Goal: Book appointment/travel/reservation

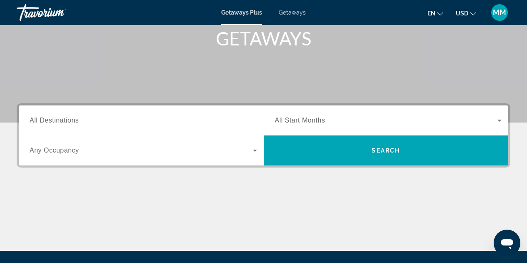
scroll to position [128, 0]
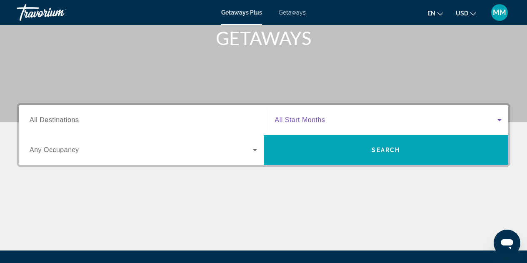
click at [500, 120] on icon "Search widget" at bounding box center [500, 120] width 4 height 2
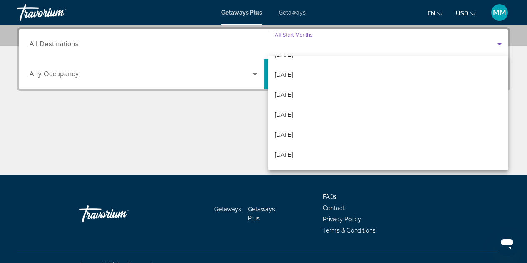
scroll to position [155, 0]
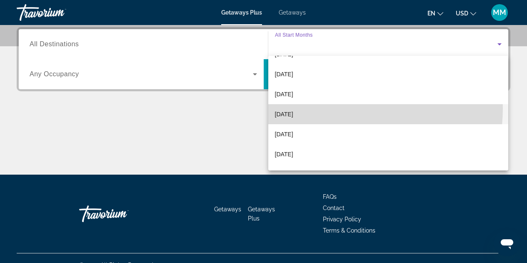
click at [335, 108] on mat-option "[DATE]" at bounding box center [388, 114] width 240 height 20
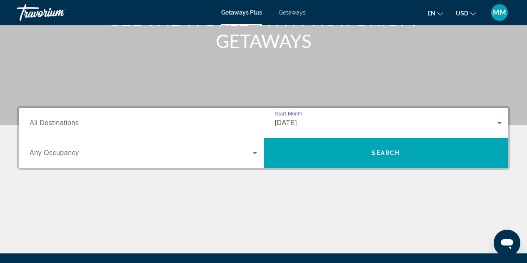
scroll to position [123, 0]
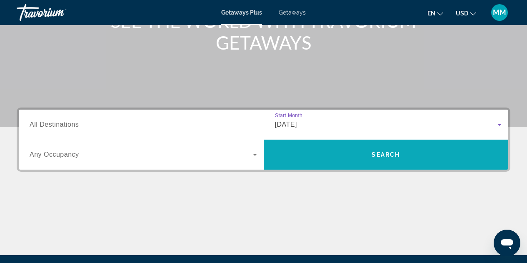
click at [379, 155] on span "Search" at bounding box center [386, 154] width 28 height 7
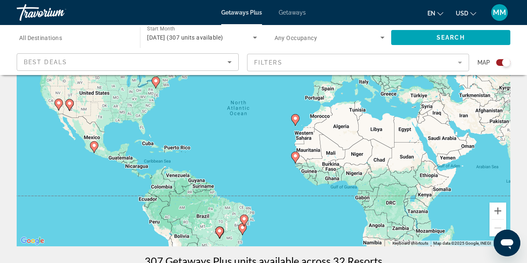
scroll to position [88, 0]
click at [295, 157] on image "Main content" at bounding box center [295, 155] width 5 height 5
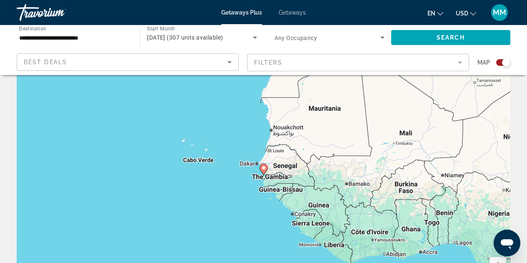
scroll to position [0, 0]
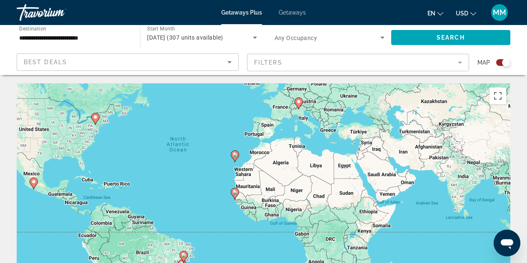
click at [299, 103] on image "Main content" at bounding box center [298, 101] width 5 height 5
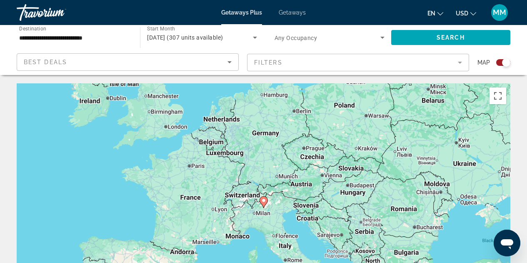
click at [264, 203] on icon "Main content" at bounding box center [264, 202] width 8 height 11
type input "**********"
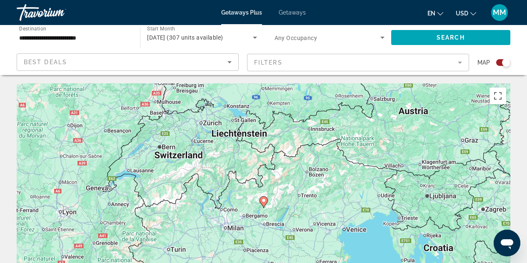
click at [264, 203] on icon "Main content" at bounding box center [264, 202] width 8 height 11
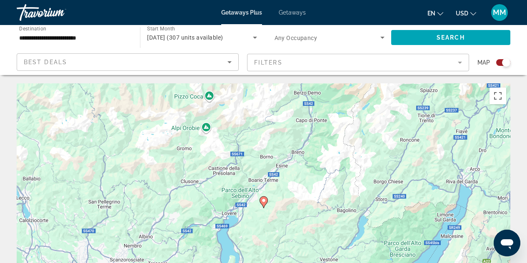
click at [264, 203] on icon "Main content" at bounding box center [264, 202] width 8 height 11
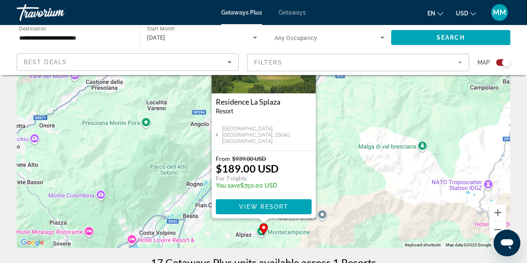
scroll to position [86, 0]
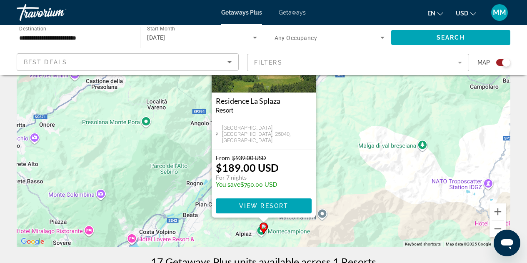
click at [277, 140] on span "[GEOGRAPHIC_DATA], [GEOGRAPHIC_DATA], 25040, [GEOGRAPHIC_DATA]" at bounding box center [267, 134] width 90 height 19
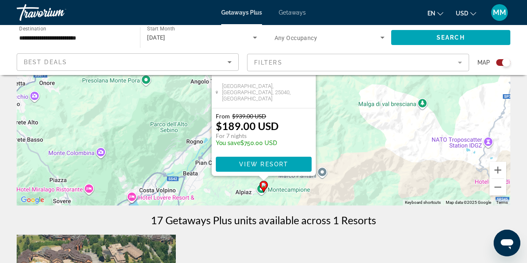
scroll to position [128, 0]
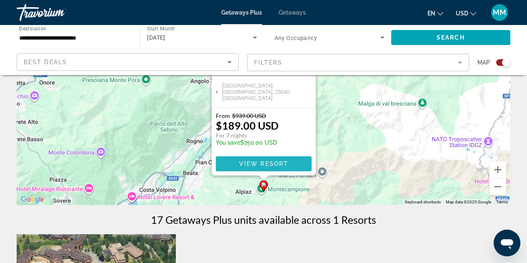
click at [262, 163] on span "View Resort" at bounding box center [263, 163] width 49 height 7
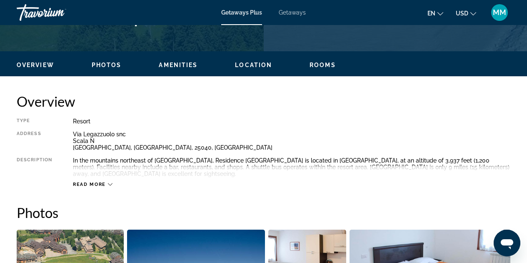
scroll to position [370, 0]
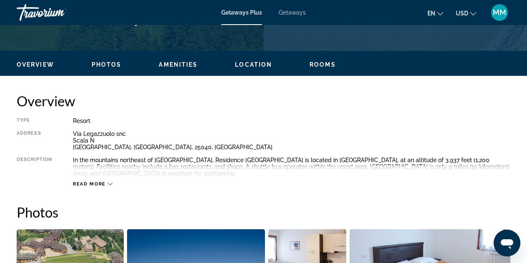
click at [110, 184] on icon "Main content" at bounding box center [110, 184] width 5 height 5
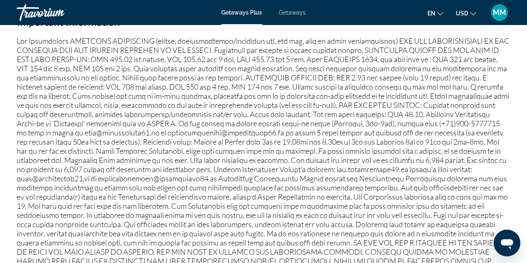
scroll to position [976, 0]
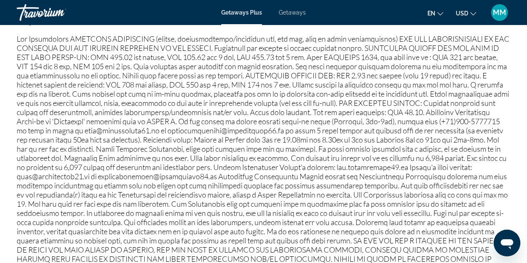
click at [146, 179] on p "Main content" at bounding box center [264, 162] width 494 height 257
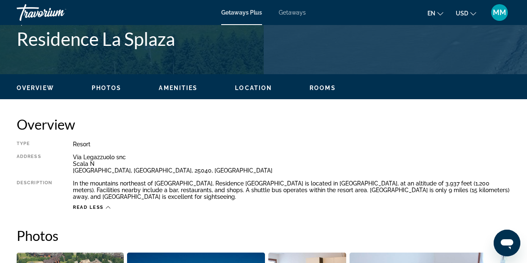
scroll to position [347, 0]
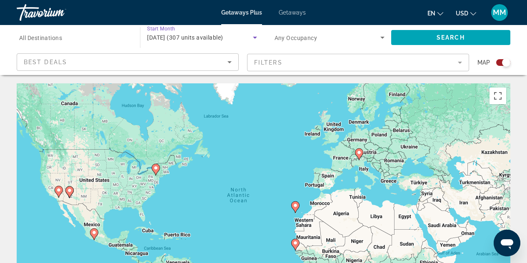
click at [255, 38] on icon "Search widget" at bounding box center [255, 38] width 4 height 2
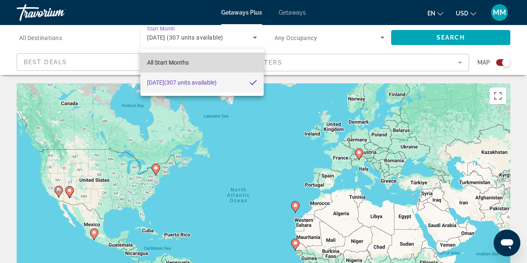
click at [186, 64] on span "All Start Months" at bounding box center [168, 62] width 42 height 7
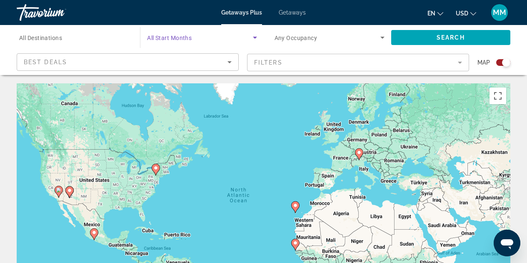
click at [255, 37] on icon "Search widget" at bounding box center [255, 38] width 4 height 2
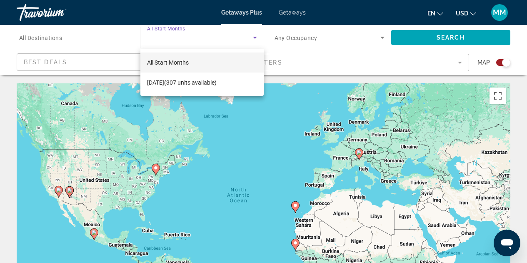
click at [428, 38] on div at bounding box center [263, 131] width 527 height 263
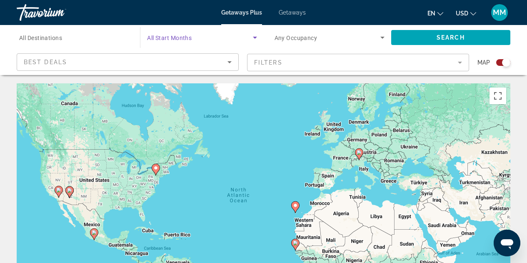
click at [254, 36] on icon "Search widget" at bounding box center [255, 38] width 10 height 10
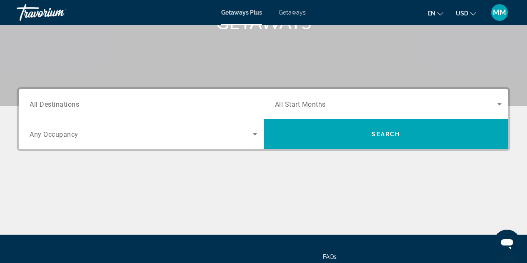
scroll to position [145, 0]
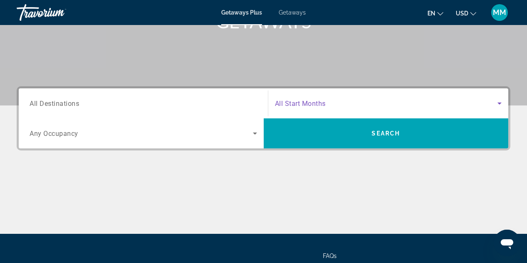
click at [500, 102] on icon "Search widget" at bounding box center [500, 103] width 10 height 10
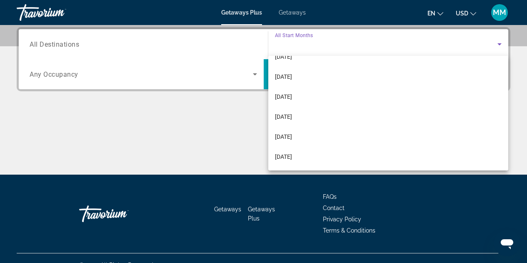
scroll to position [163, 0]
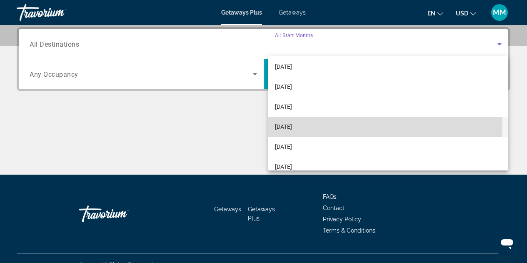
click at [322, 124] on mat-option "[DATE]" at bounding box center [388, 127] width 240 height 20
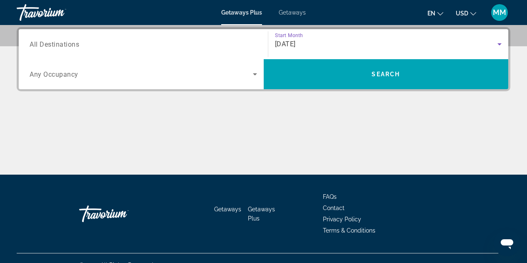
click at [499, 43] on icon "Search widget" at bounding box center [500, 44] width 10 height 10
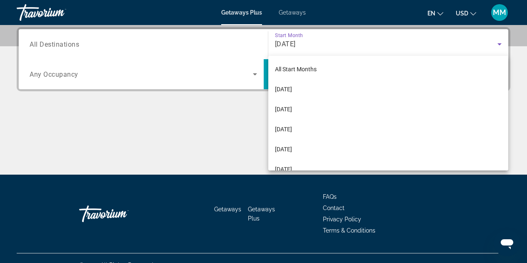
scroll to position [129, 0]
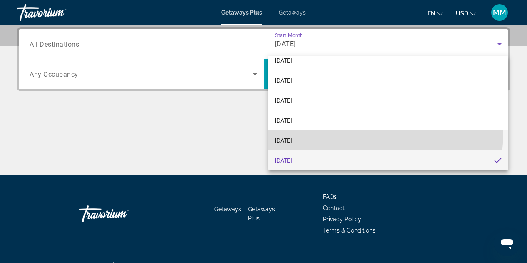
click at [366, 133] on mat-option "[DATE]" at bounding box center [388, 140] width 240 height 20
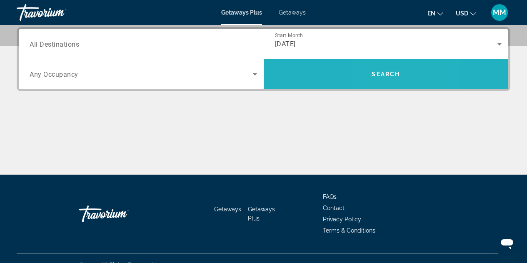
click at [378, 73] on span "Search" at bounding box center [386, 74] width 28 height 7
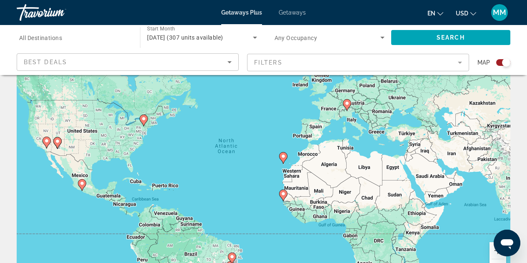
scroll to position [53, 0]
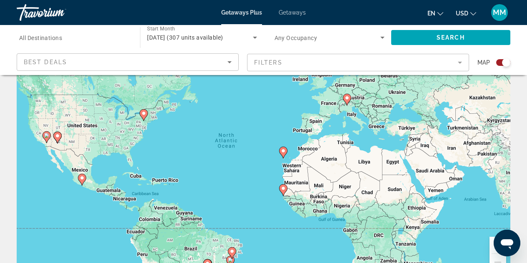
click at [283, 151] on image "Main content" at bounding box center [283, 150] width 5 height 5
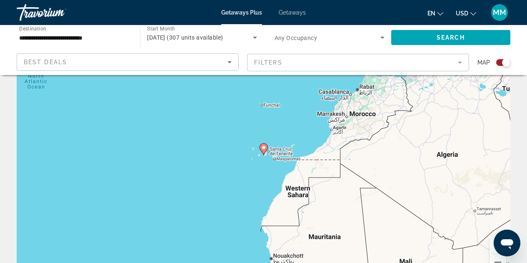
click at [264, 147] on image "Main content" at bounding box center [263, 147] width 5 height 5
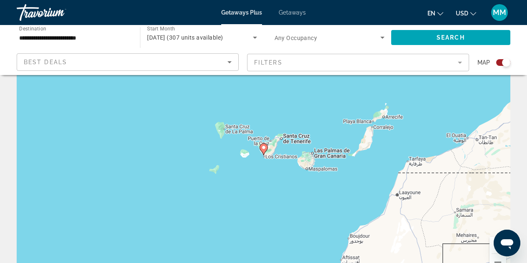
click at [264, 148] on image "Main content" at bounding box center [263, 147] width 5 height 5
type input "**********"
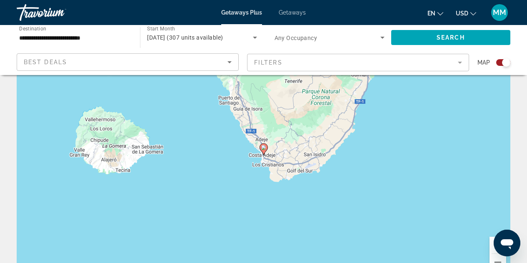
click at [264, 148] on image "Main content" at bounding box center [263, 147] width 5 height 5
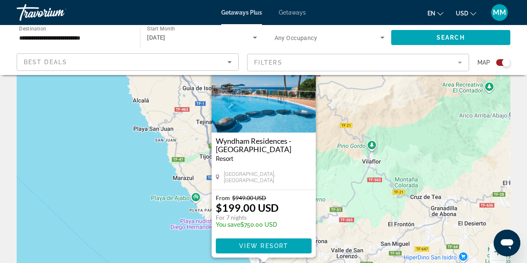
scroll to position [47, 0]
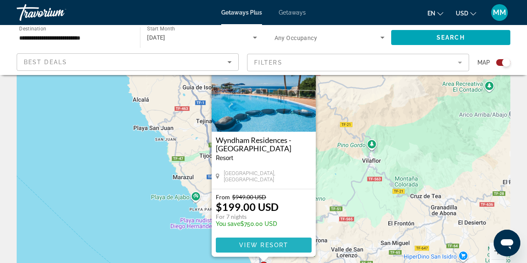
click at [268, 243] on span "View Resort" at bounding box center [263, 245] width 49 height 7
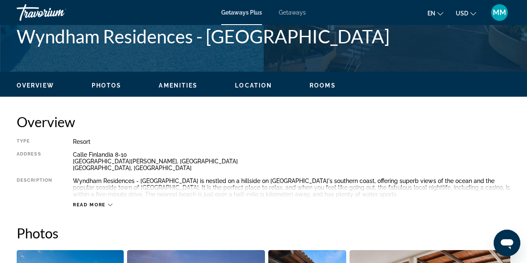
scroll to position [350, 0]
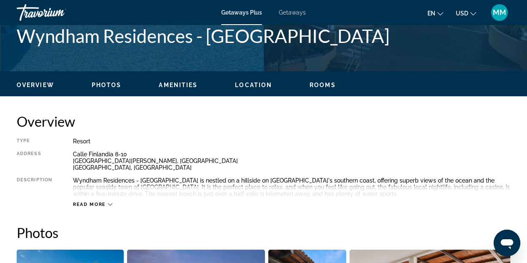
click at [109, 205] on icon "Main content" at bounding box center [110, 204] width 5 height 3
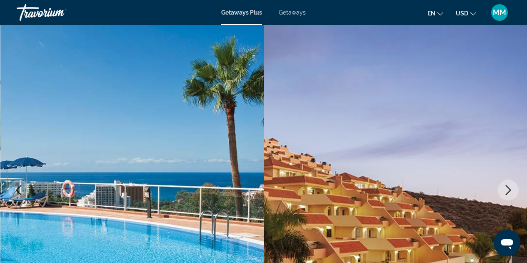
scroll to position [0, 0]
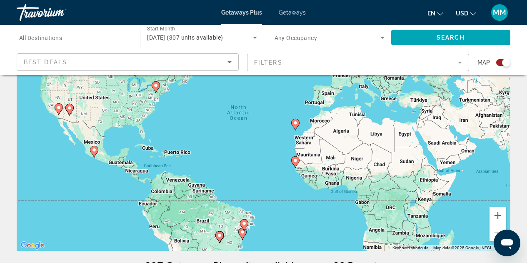
scroll to position [83, 0]
click at [295, 123] on image "Main content" at bounding box center [295, 122] width 5 height 5
type input "**********"
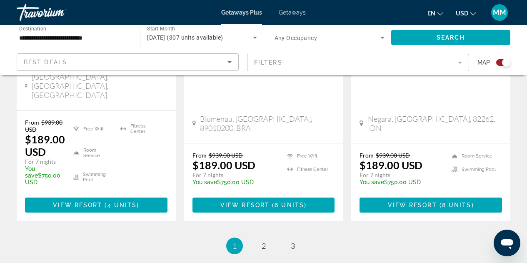
scroll to position [1372, 0]
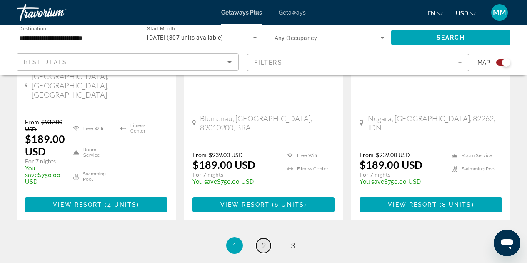
click at [263, 241] on span "2" at bounding box center [264, 245] width 4 height 9
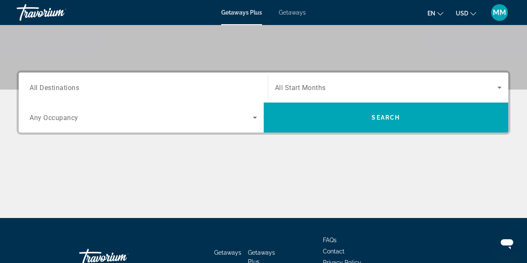
scroll to position [161, 0]
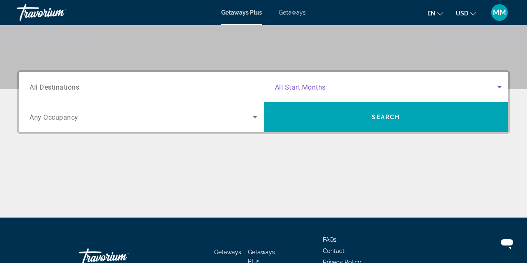
click at [497, 88] on icon "Search widget" at bounding box center [500, 87] width 10 height 10
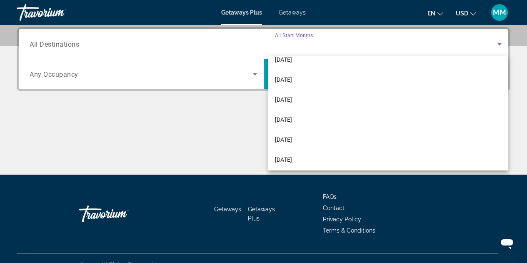
scroll to position [152, 0]
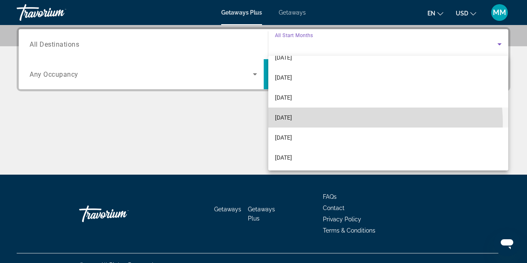
click at [351, 123] on mat-option "[DATE]" at bounding box center [388, 118] width 240 height 20
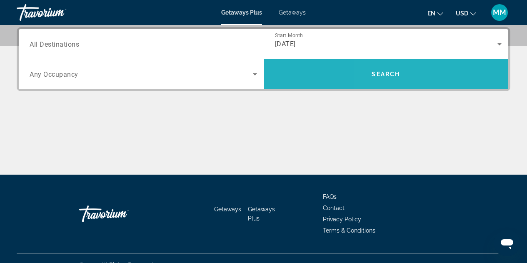
click at [378, 75] on span "Search" at bounding box center [386, 74] width 28 height 7
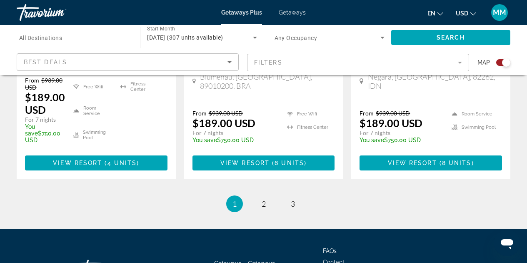
scroll to position [1413, 0]
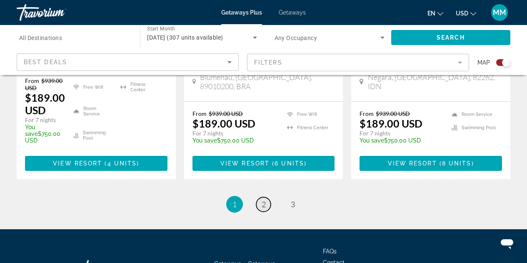
click at [264, 200] on span "2" at bounding box center [264, 204] width 4 height 9
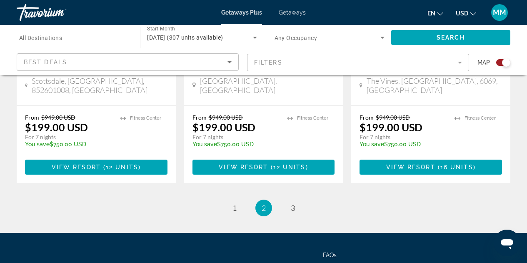
scroll to position [1424, 0]
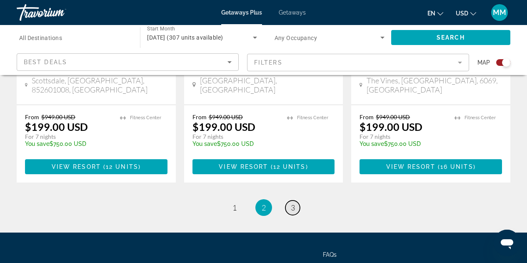
click at [292, 203] on span "3" at bounding box center [293, 207] width 4 height 9
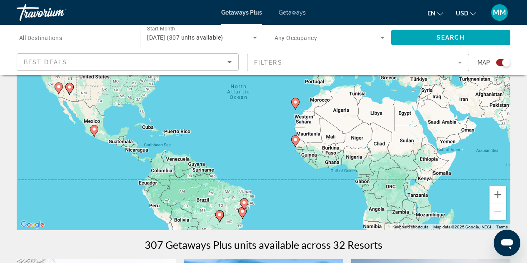
scroll to position [31, 0]
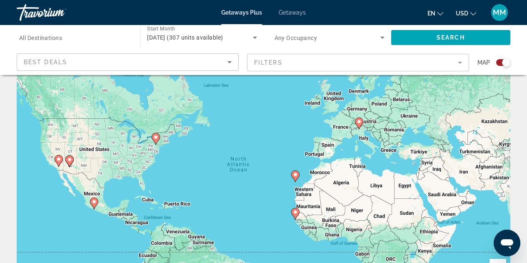
click at [290, 13] on span "Getaways" at bounding box center [292, 12] width 27 height 7
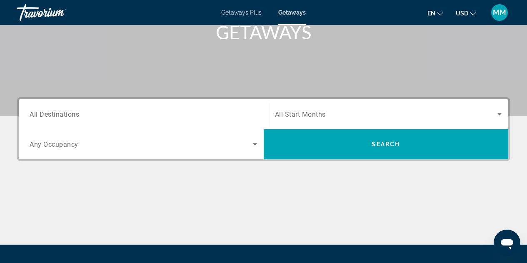
scroll to position [138, 0]
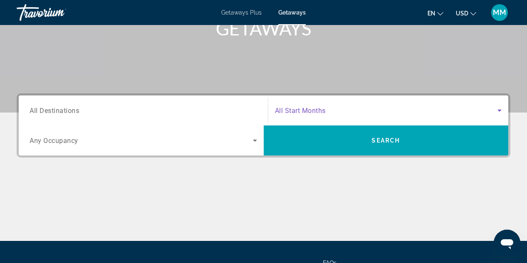
click at [500, 112] on icon "Search widget" at bounding box center [500, 110] width 10 height 10
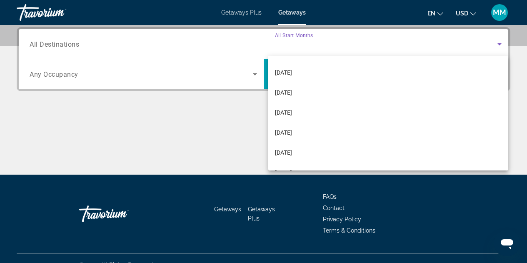
scroll to position [138, 0]
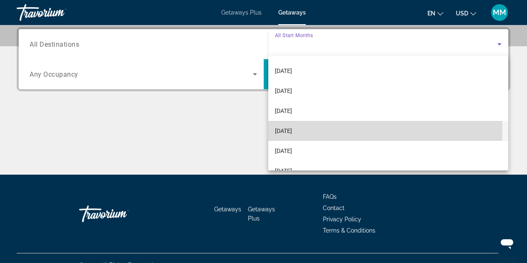
click at [336, 130] on mat-option "[DATE]" at bounding box center [388, 131] width 240 height 20
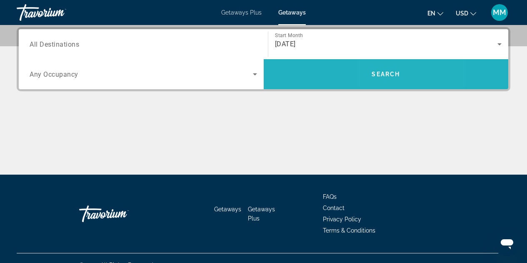
click at [381, 75] on span "Search" at bounding box center [386, 74] width 28 height 7
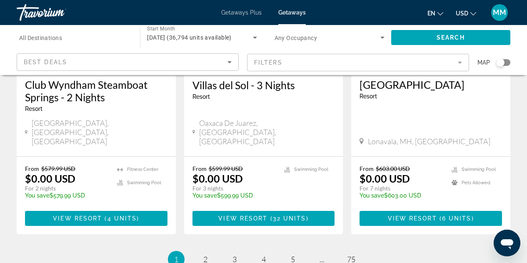
scroll to position [1136, 0]
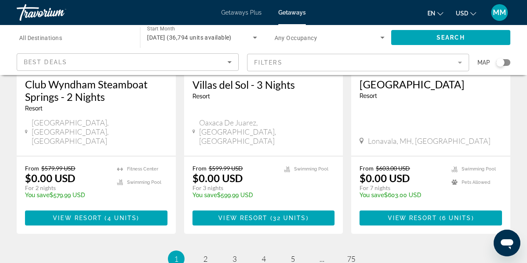
click at [460, 61] on mat-form-field "Filters" at bounding box center [358, 63] width 222 height 18
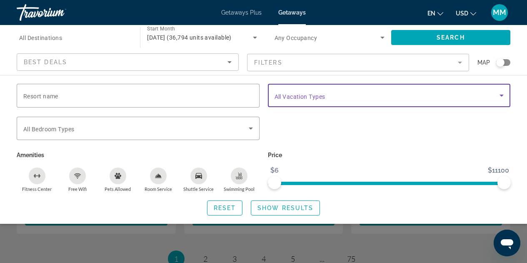
click at [503, 97] on icon "Search widget" at bounding box center [502, 95] width 10 height 10
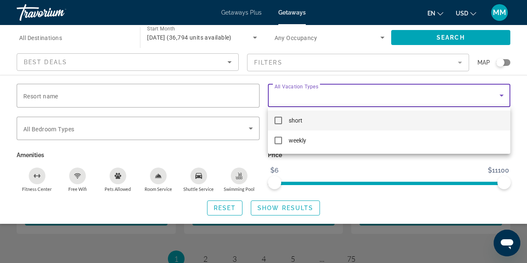
click at [520, 113] on div at bounding box center [263, 131] width 527 height 263
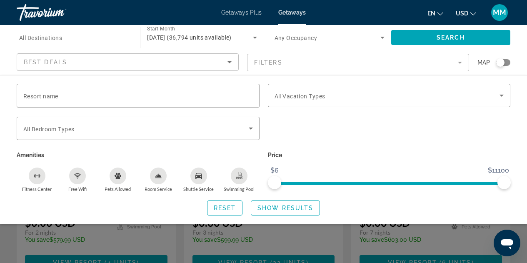
scroll to position [1070, 0]
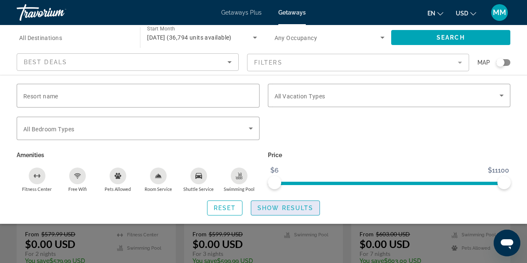
click at [291, 209] on span "Show Results" at bounding box center [286, 208] width 56 height 7
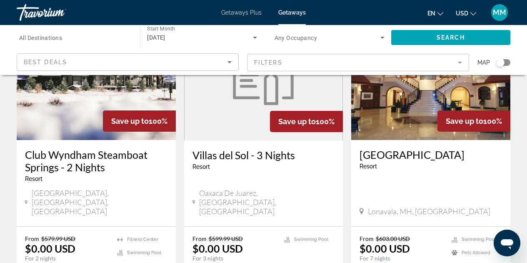
scroll to position [1066, 0]
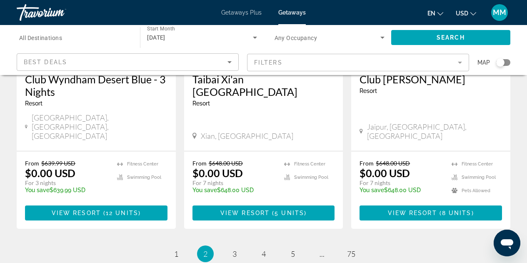
scroll to position [1110, 0]
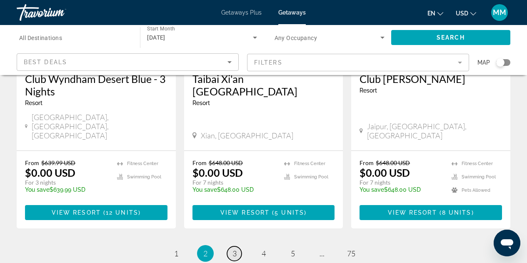
click at [235, 249] on span "3" at bounding box center [235, 253] width 4 height 9
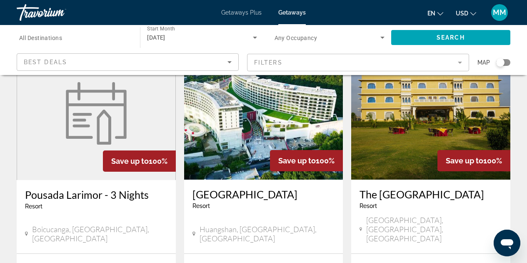
scroll to position [1027, 0]
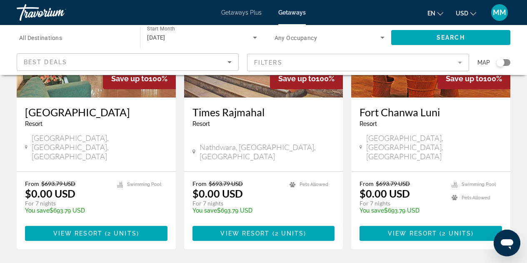
scroll to position [1044, 0]
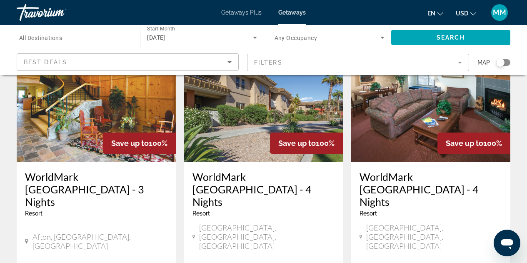
scroll to position [1043, 0]
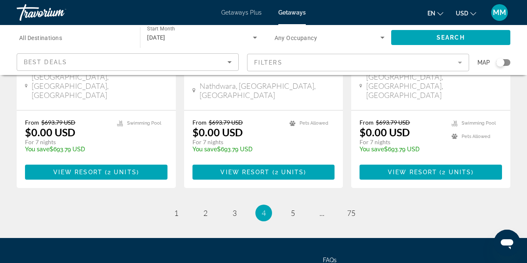
scroll to position [1105, 0]
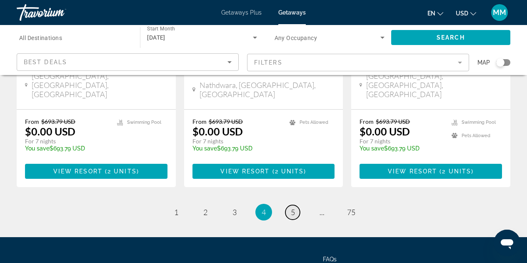
click at [294, 208] on span "5" at bounding box center [293, 212] width 4 height 9
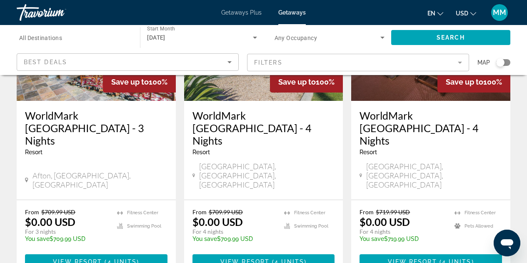
scroll to position [1105, 0]
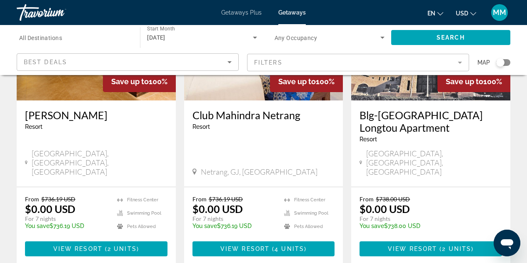
scroll to position [1096, 0]
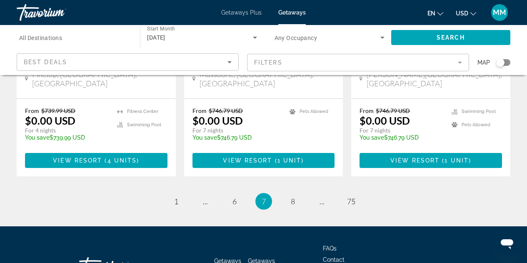
scroll to position [1123, 0]
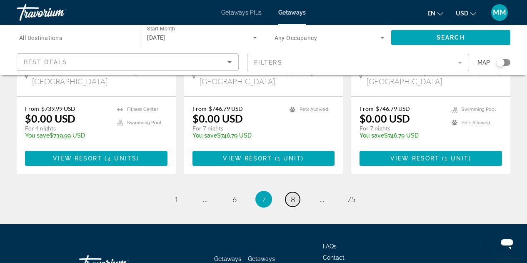
click at [291, 195] on span "8" at bounding box center [293, 199] width 4 height 9
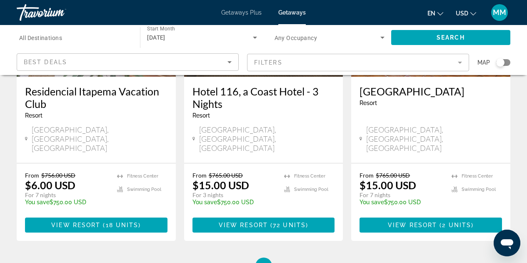
scroll to position [1116, 0]
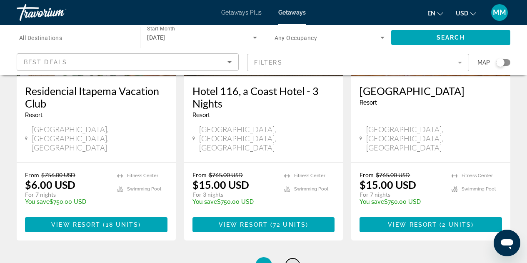
click at [294, 261] on span "9" at bounding box center [293, 265] width 4 height 9
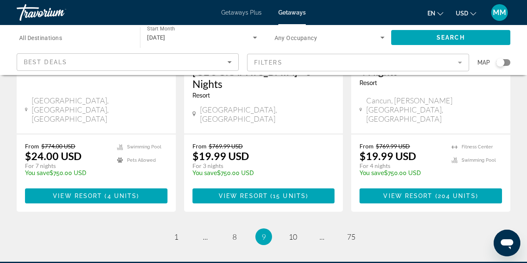
scroll to position [1150, 0]
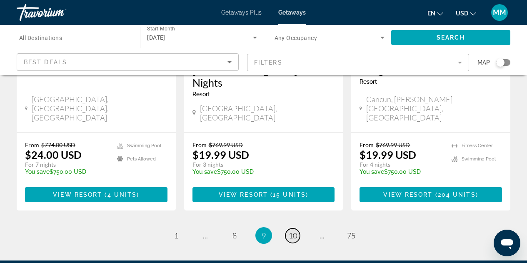
click at [292, 231] on span "10" at bounding box center [293, 235] width 8 height 9
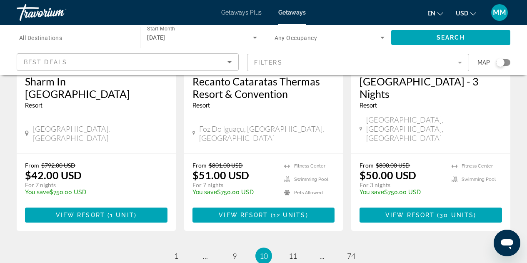
scroll to position [1058, 0]
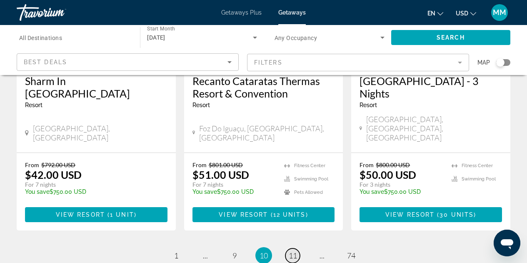
click at [293, 251] on span "11" at bounding box center [293, 255] width 8 height 9
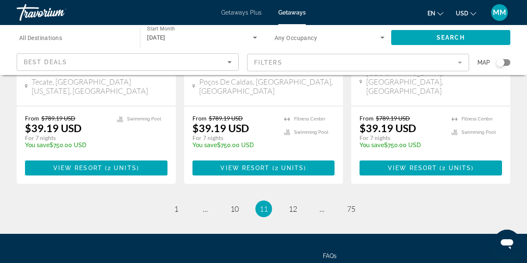
scroll to position [1099, 0]
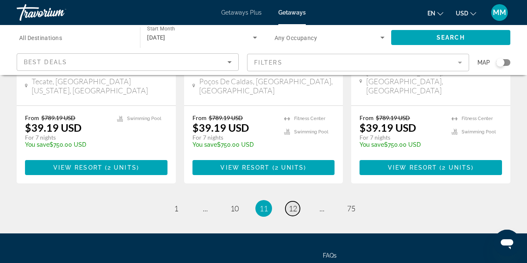
click at [291, 204] on span "12" at bounding box center [293, 208] width 8 height 9
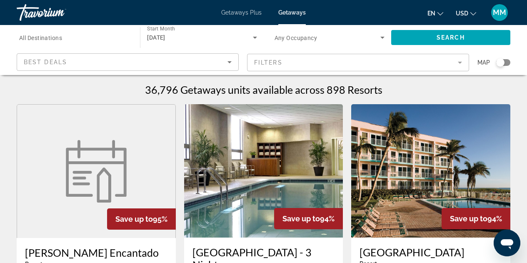
click at [507, 62] on div "Search widget" at bounding box center [503, 62] width 14 height 7
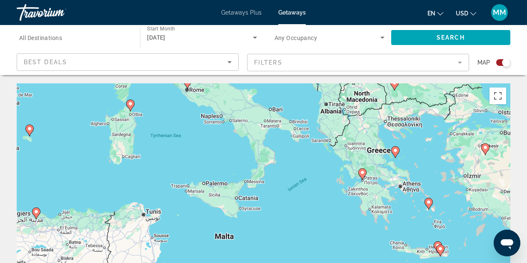
click at [361, 172] on image "Main content" at bounding box center [362, 172] width 5 height 5
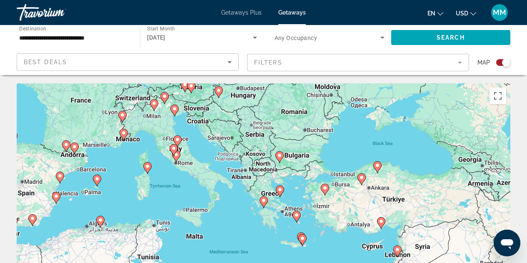
click at [265, 203] on icon "Main content" at bounding box center [264, 202] width 8 height 11
type input "**********"
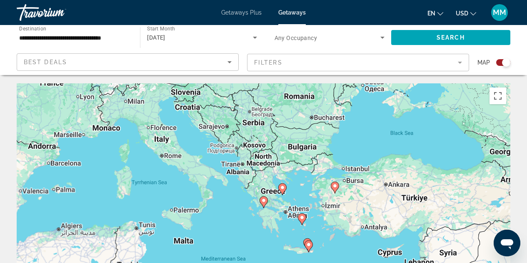
click at [265, 203] on icon "Main content" at bounding box center [264, 202] width 8 height 11
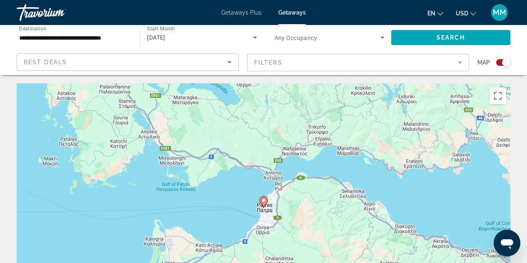
click at [265, 203] on icon "Main content" at bounding box center [264, 202] width 8 height 11
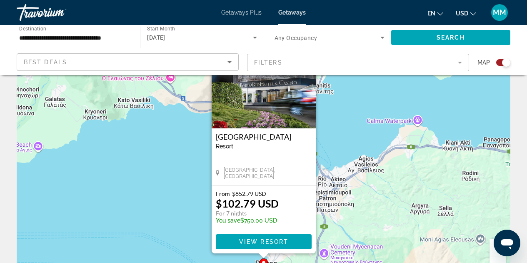
scroll to position [52, 0]
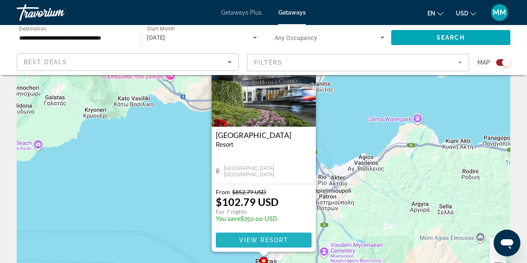
click at [263, 239] on span "View Resort" at bounding box center [263, 240] width 49 height 7
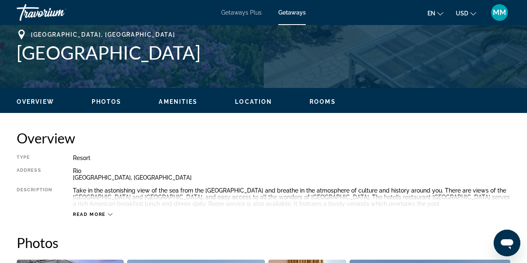
scroll to position [333, 0]
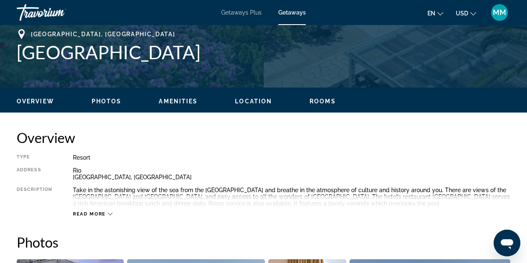
click at [110, 213] on icon "Main content" at bounding box center [110, 214] width 5 height 5
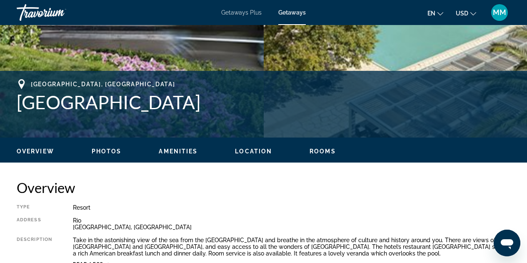
scroll to position [282, 0]
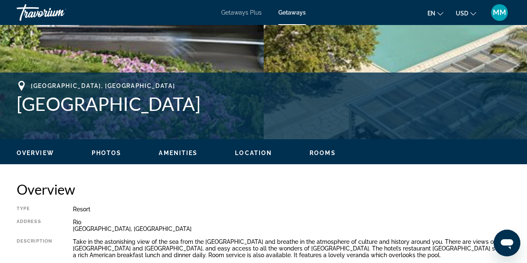
click at [324, 153] on span "Rooms" at bounding box center [323, 153] width 26 height 7
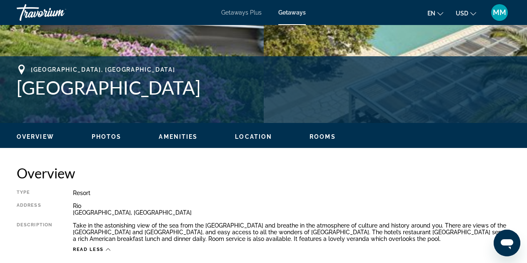
scroll to position [298, 0]
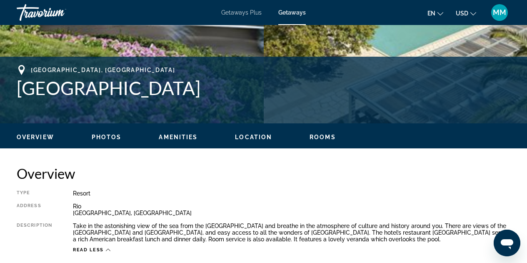
click at [110, 137] on span "Photos" at bounding box center [107, 137] width 30 height 7
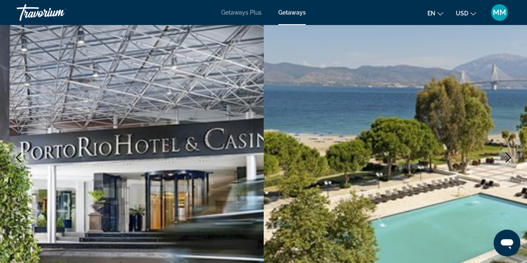
scroll to position [0, 0]
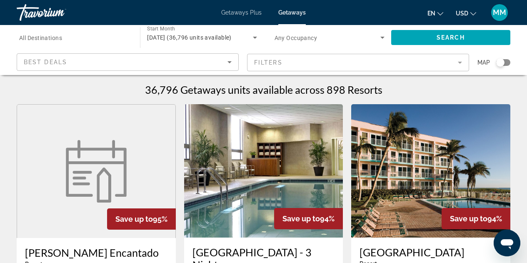
click at [508, 64] on div "Search widget" at bounding box center [503, 62] width 14 height 7
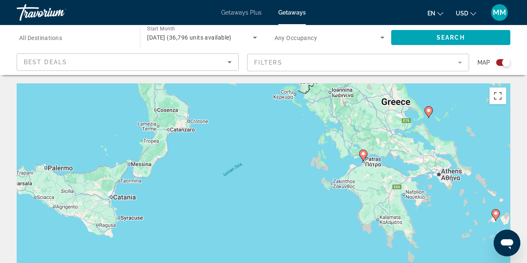
click at [429, 110] on image "Main content" at bounding box center [428, 110] width 5 height 5
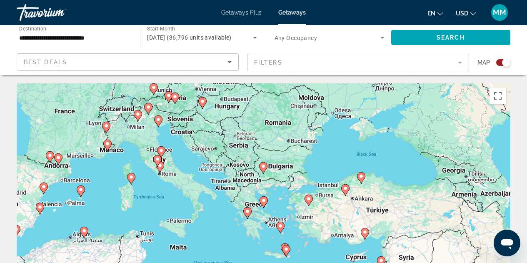
click at [263, 202] on image "Main content" at bounding box center [263, 200] width 5 height 5
type input "**********"
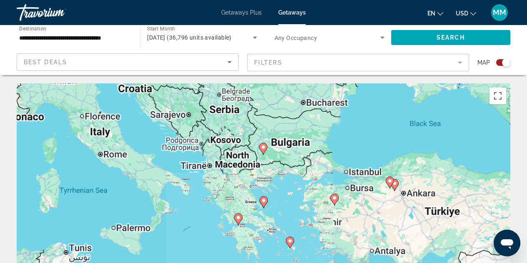
click at [263, 202] on image "Main content" at bounding box center [263, 200] width 5 height 5
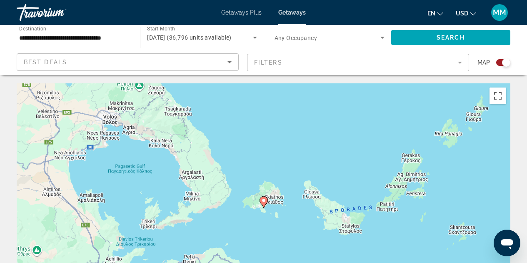
click at [265, 198] on image "Main content" at bounding box center [263, 200] width 5 height 5
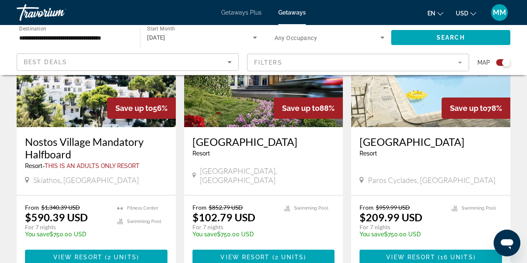
scroll to position [377, 0]
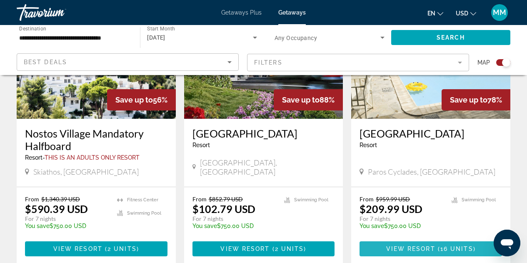
click at [431, 245] on span "Main content" at bounding box center [431, 249] width 143 height 20
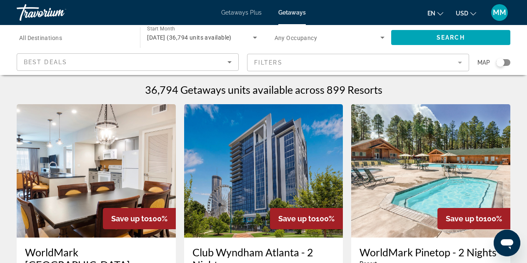
click at [506, 65] on div "Search widget" at bounding box center [503, 62] width 14 height 7
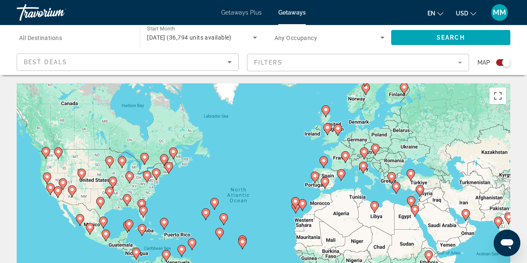
click at [392, 179] on icon "Main content" at bounding box center [392, 178] width 8 height 11
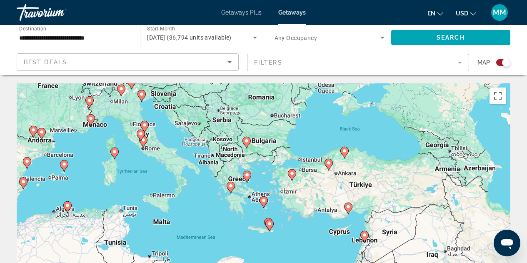
click at [234, 181] on div "To activate drag with keyboard, press Alt + Enter. Once in keyboard drag state,…" at bounding box center [264, 208] width 494 height 250
click at [270, 225] on image "Main content" at bounding box center [269, 223] width 5 height 5
type input "**********"
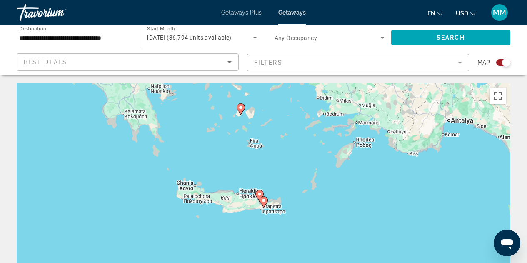
click at [259, 193] on image "Main content" at bounding box center [259, 194] width 5 height 5
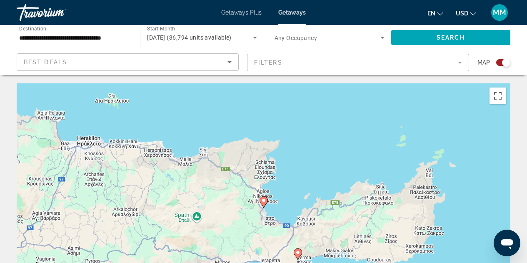
click at [264, 200] on image "Main content" at bounding box center [263, 200] width 5 height 5
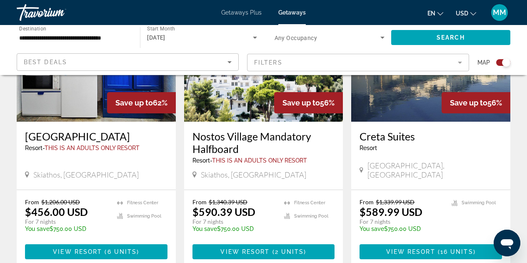
scroll to position [666, 0]
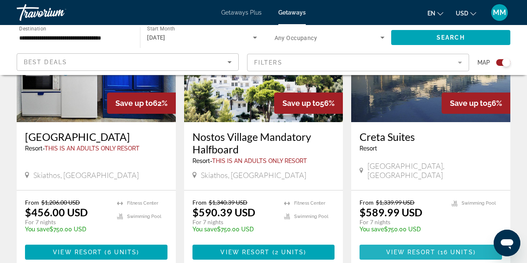
click at [423, 249] on span "View Resort" at bounding box center [410, 252] width 49 height 7
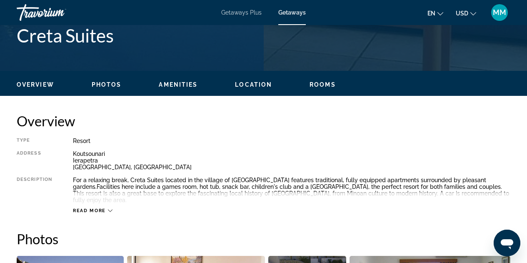
scroll to position [353, 0]
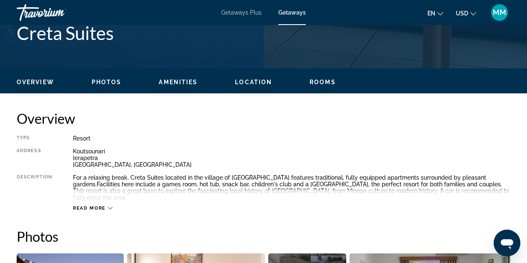
click at [111, 206] on icon "Main content" at bounding box center [110, 208] width 5 height 5
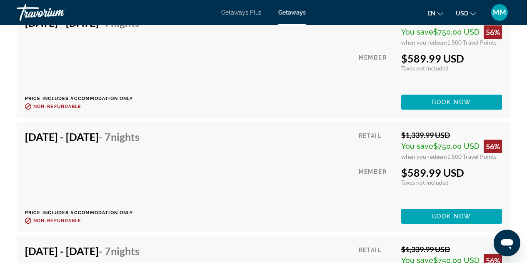
scroll to position [1804, 0]
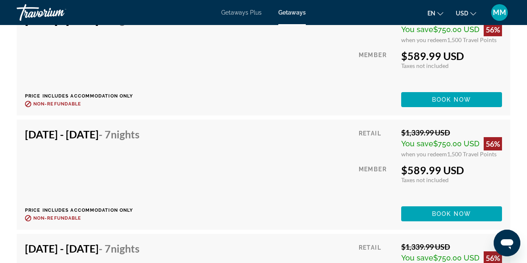
click at [307, 218] on div "[DATE] - [DATE] - 7 Nights Price includes accommodation only Refundable until :…" at bounding box center [264, 175] width 494 height 110
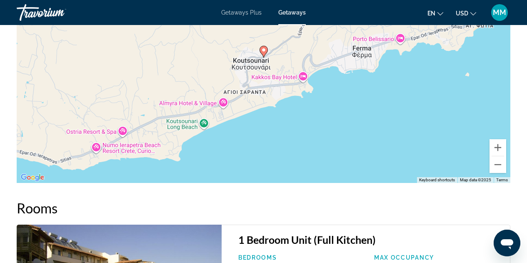
scroll to position [1426, 0]
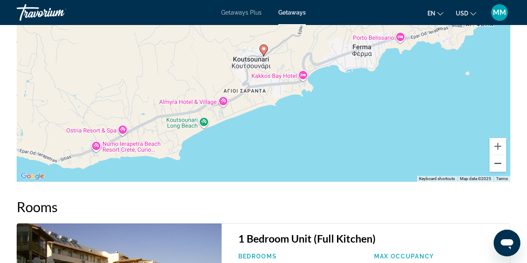
click at [496, 158] on button "Zoom out" at bounding box center [498, 163] width 17 height 17
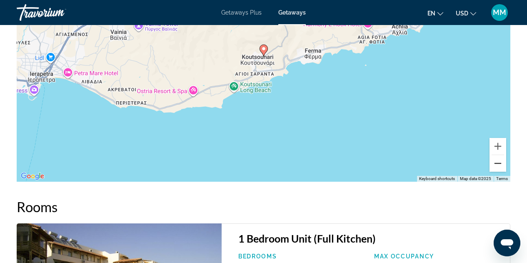
click at [496, 158] on button "Zoom out" at bounding box center [498, 163] width 17 height 17
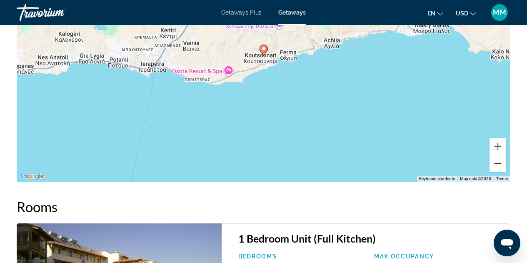
click at [496, 158] on button "Zoom out" at bounding box center [498, 163] width 17 height 17
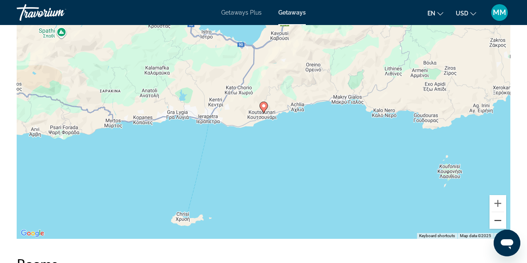
scroll to position [1369, 0]
click at [499, 216] on button "Zoom out" at bounding box center [498, 220] width 17 height 17
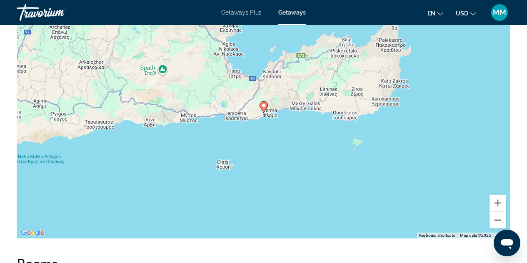
click at [499, 216] on button "Zoom out" at bounding box center [498, 220] width 17 height 17
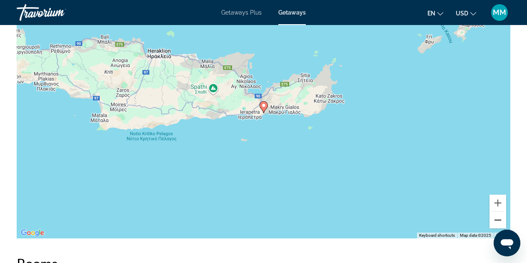
click at [498, 215] on button "Zoom out" at bounding box center [498, 220] width 17 height 17
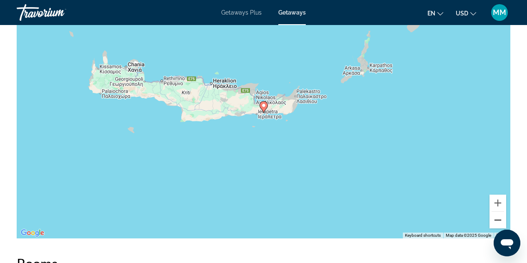
click at [498, 215] on button "Zoom out" at bounding box center [498, 220] width 17 height 17
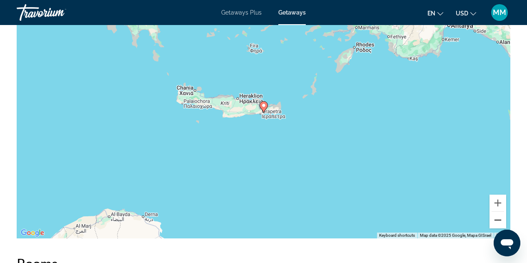
click at [498, 215] on button "Zoom out" at bounding box center [498, 220] width 17 height 17
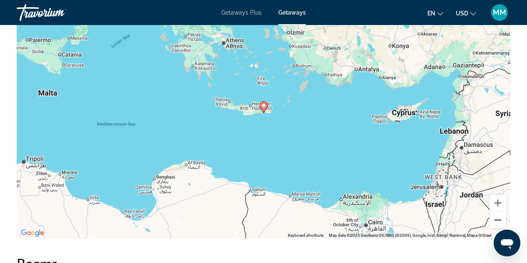
click at [498, 215] on button "Zoom out" at bounding box center [498, 220] width 17 height 17
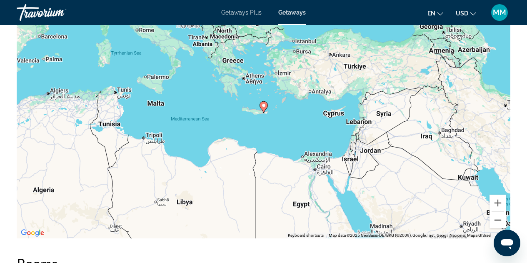
click at [498, 215] on button "Zoom out" at bounding box center [498, 220] width 17 height 17
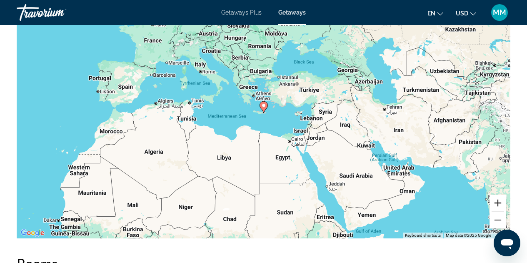
click at [498, 197] on button "Zoom in" at bounding box center [498, 203] width 17 height 17
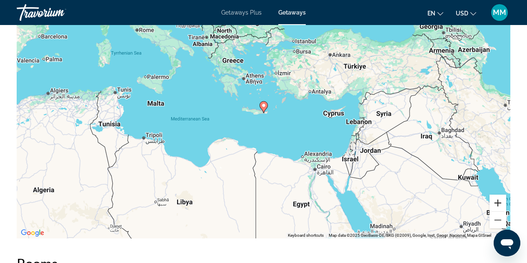
click at [498, 197] on button "Zoom in" at bounding box center [498, 203] width 17 height 17
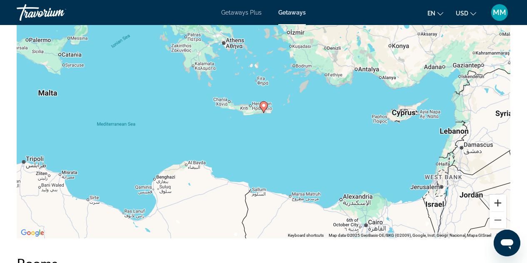
click at [498, 197] on button "Zoom in" at bounding box center [498, 203] width 17 height 17
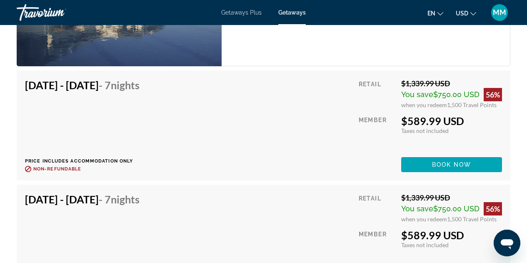
scroll to position [1739, 0]
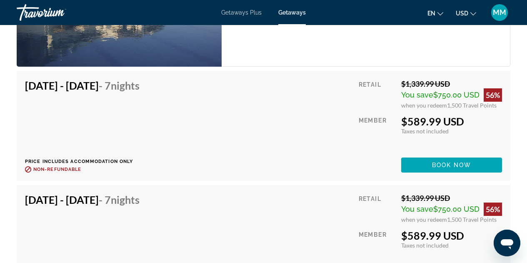
click at [475, 16] on button "USD USD ($) MXN (Mex$) CAD (Can$) GBP (£) EUR (€) AUD (A$) NZD (NZ$) CNY (CN¥)" at bounding box center [466, 13] width 20 height 12
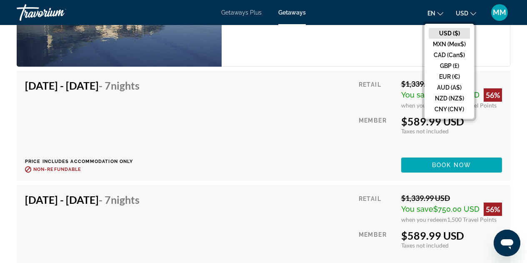
click at [439, 13] on icon "Change language" at bounding box center [441, 14] width 6 height 6
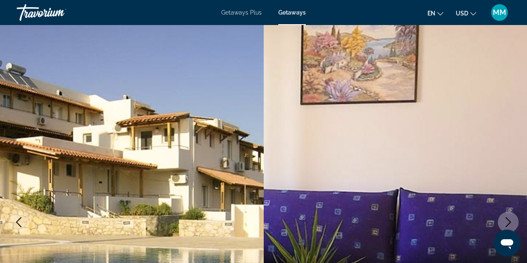
scroll to position [0, 0]
